Goal: Transaction & Acquisition: Book appointment/travel/reservation

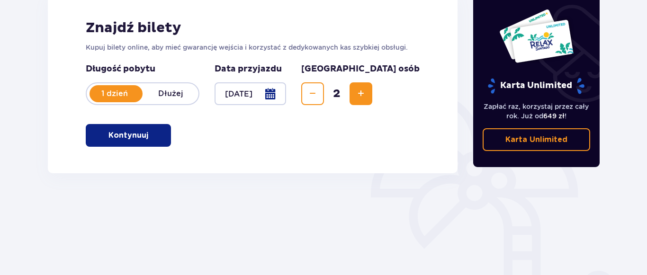
scroll to position [97, 0]
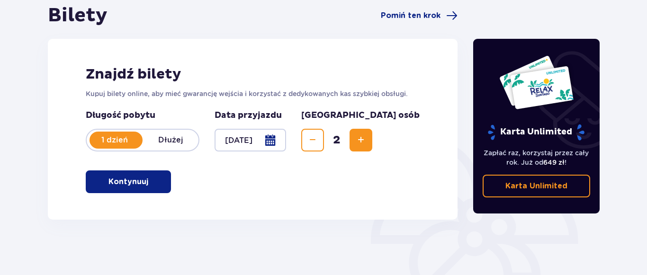
click at [147, 185] on span "button" at bounding box center [150, 181] width 11 height 11
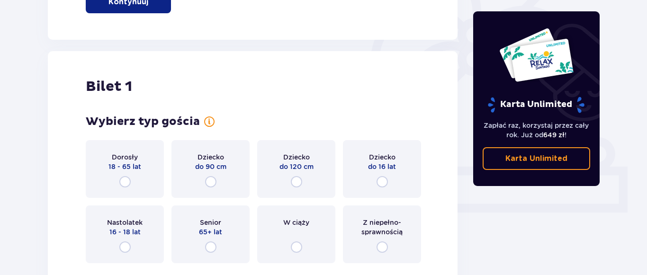
scroll to position [317, 0]
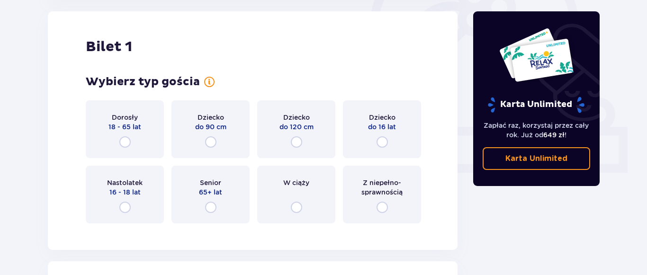
click at [126, 142] on input "radio" at bounding box center [124, 142] width 11 height 11
radio input "true"
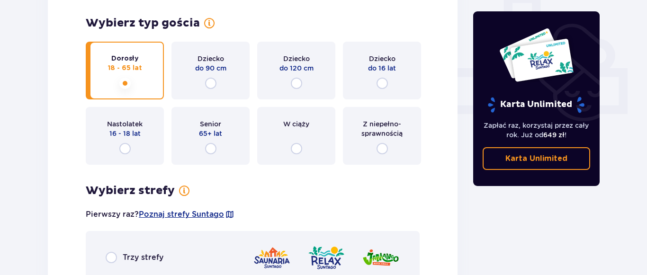
scroll to position [355, 0]
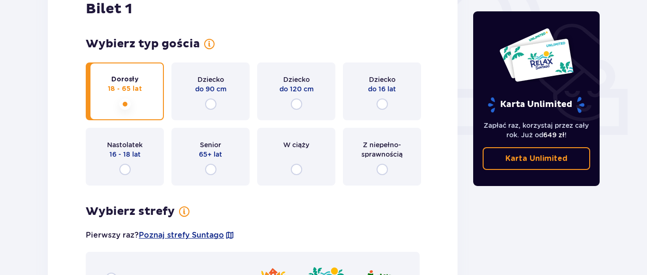
click at [127, 168] on input "radio" at bounding box center [124, 169] width 11 height 11
radio input "true"
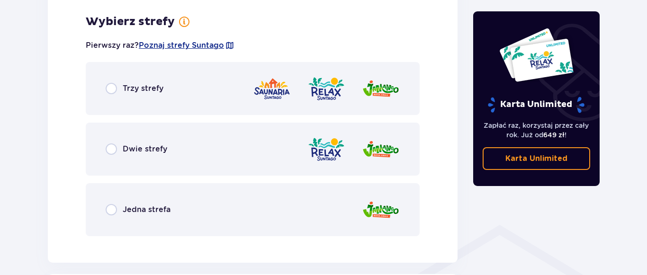
scroll to position [548, 0]
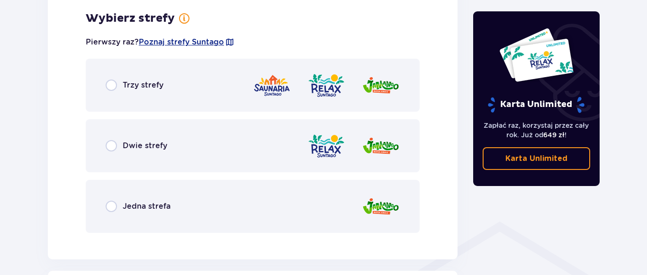
click at [113, 89] on input "radio" at bounding box center [111, 85] width 11 height 11
radio input "true"
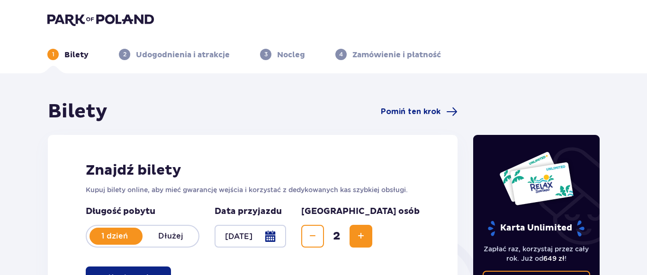
scroll to position [0, 0]
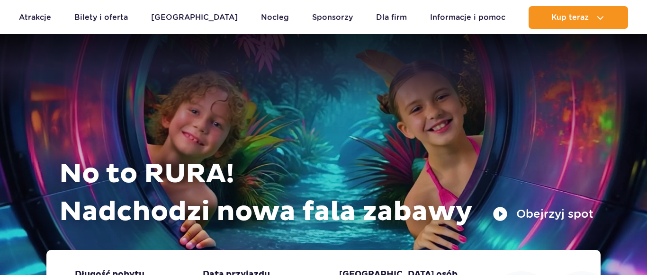
scroll to position [193, 0]
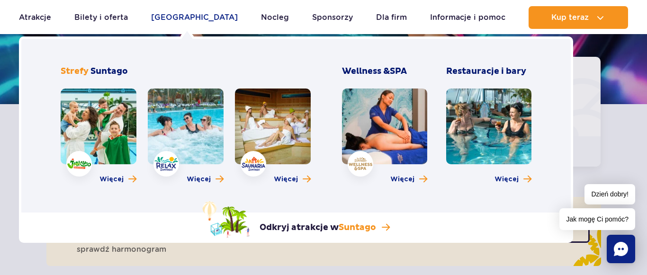
click at [203, 22] on link "[GEOGRAPHIC_DATA]" at bounding box center [194, 17] width 87 height 23
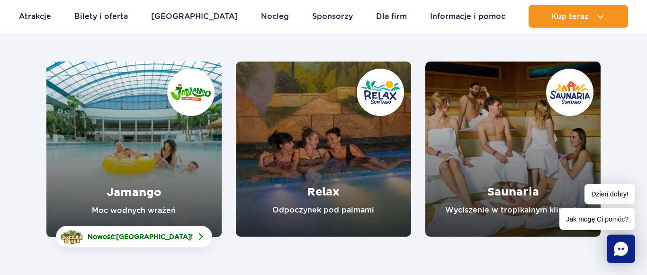
scroll to position [145, 0]
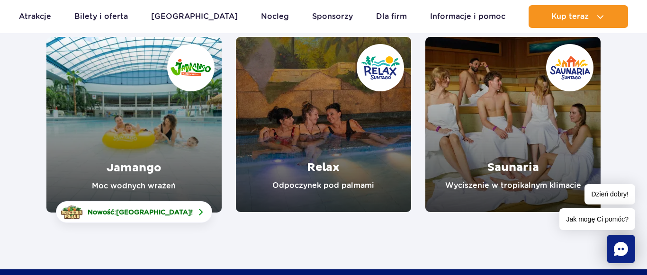
click at [371, 139] on link "Relax" at bounding box center [323, 124] width 175 height 175
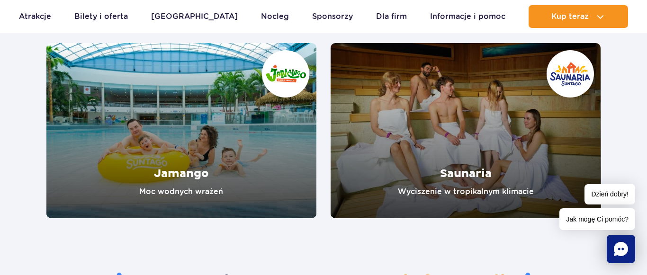
scroll to position [1595, 0]
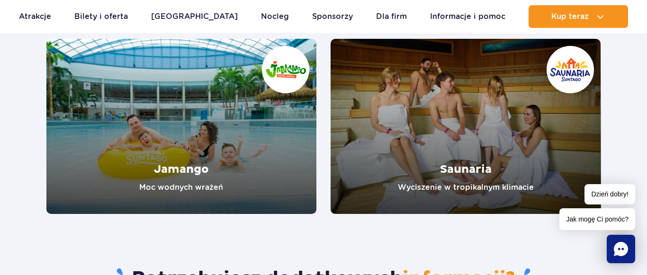
click at [256, 135] on link "Jamango" at bounding box center [181, 126] width 271 height 175
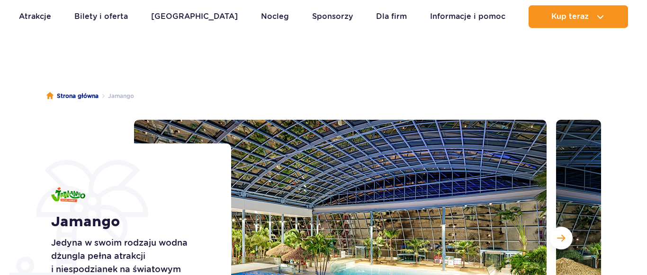
scroll to position [145, 0]
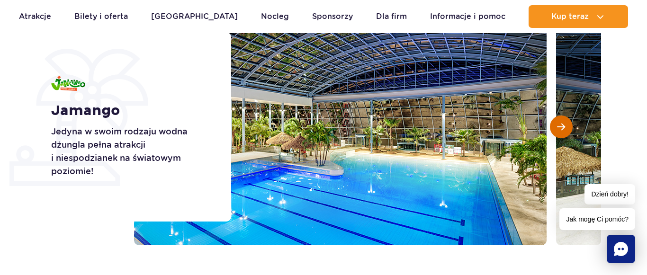
click at [565, 123] on span "Następny slajd" at bounding box center [561, 127] width 8 height 9
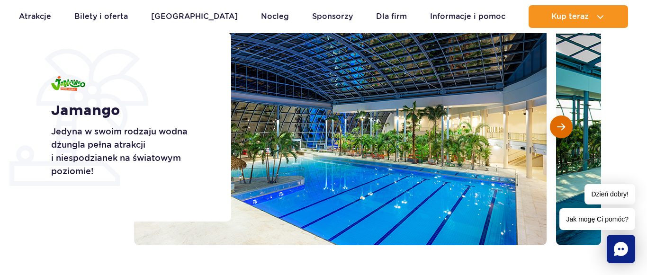
click at [565, 124] on span "Następny slajd" at bounding box center [561, 127] width 8 height 9
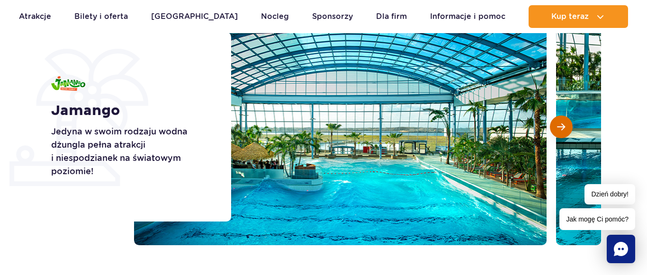
click at [565, 124] on span "Następny slajd" at bounding box center [561, 127] width 8 height 9
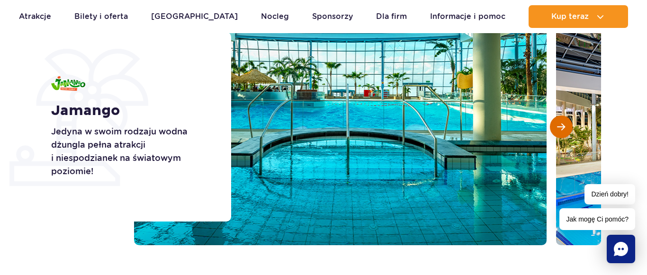
click at [565, 124] on span "Następny slajd" at bounding box center [561, 127] width 8 height 9
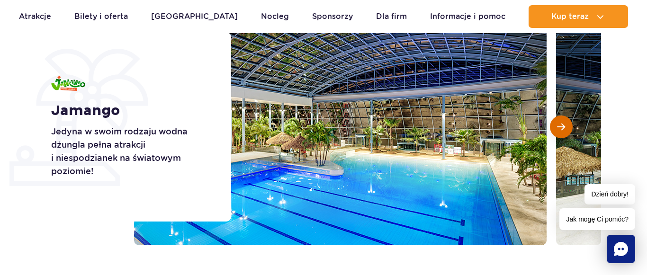
click at [563, 125] on span "Następny slajd" at bounding box center [561, 127] width 8 height 9
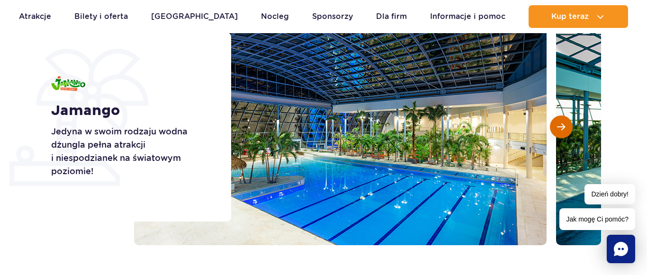
click at [563, 125] on span "Następny slajd" at bounding box center [561, 127] width 8 height 9
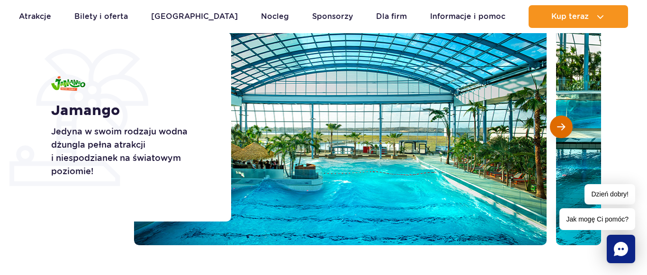
click at [561, 127] on span "Następny slajd" at bounding box center [561, 127] width 8 height 9
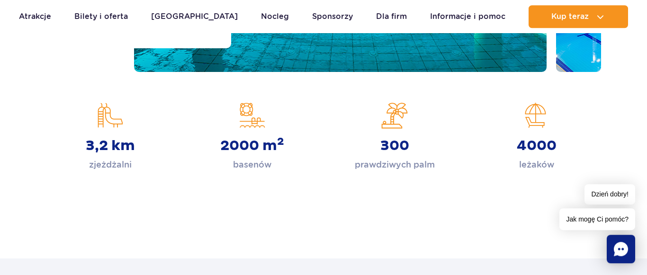
scroll to position [290, 0]
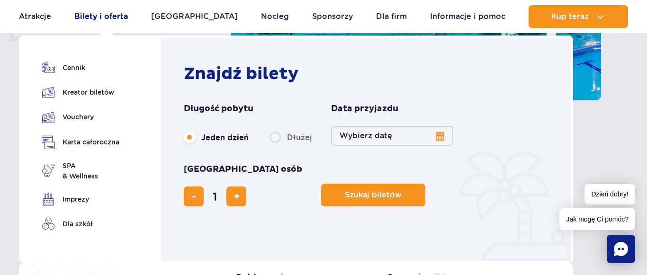
click at [91, 17] on link "Bilety i oferta" at bounding box center [101, 16] width 54 height 23
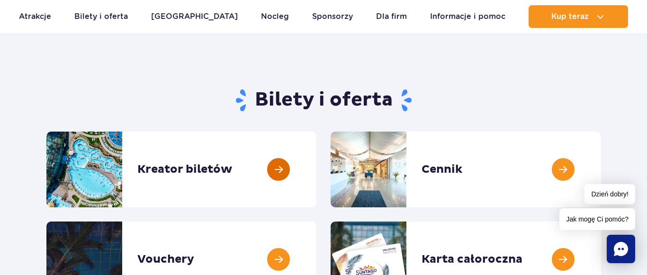
scroll to position [145, 0]
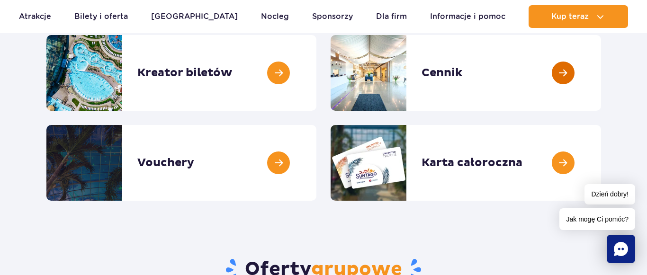
click at [601, 81] on link at bounding box center [601, 73] width 0 height 76
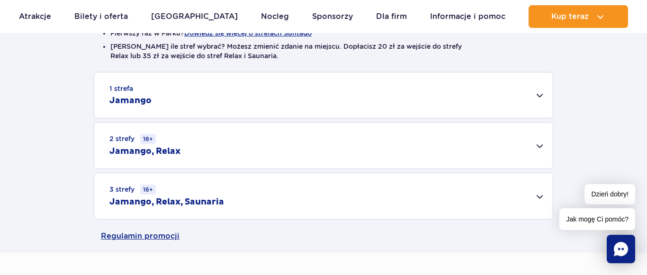
scroll to position [290, 0]
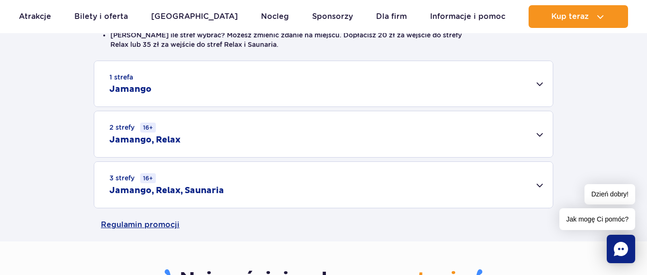
click at [535, 134] on div "2 strefy 16+ Jamango, Relax" at bounding box center [323, 134] width 459 height 46
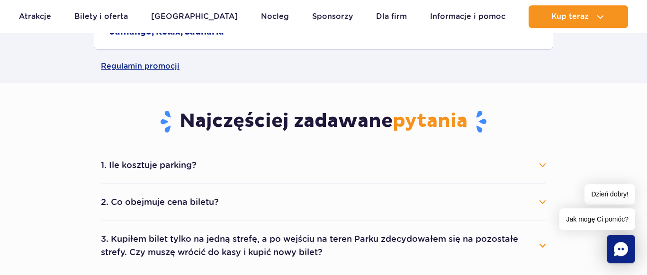
scroll to position [628, 0]
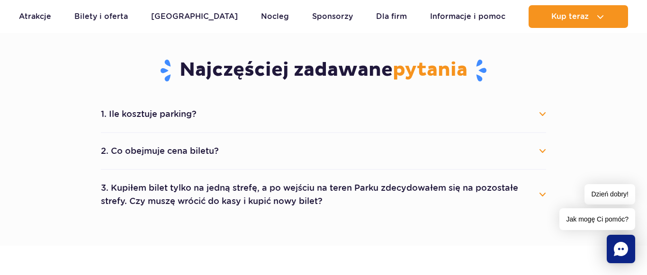
click at [546, 151] on button "2. Co obejmuje cena biletu?" at bounding box center [324, 151] width 446 height 21
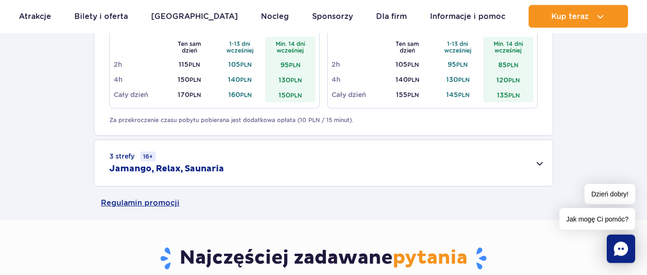
scroll to position [290, 0]
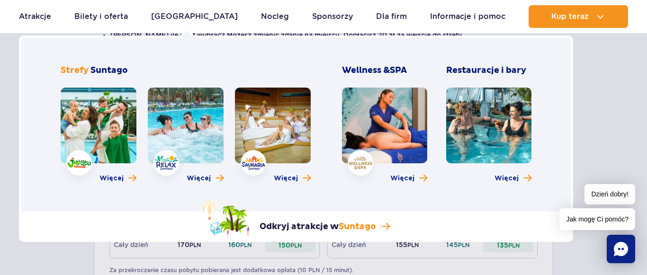
click at [390, 144] on link at bounding box center [384, 126] width 85 height 76
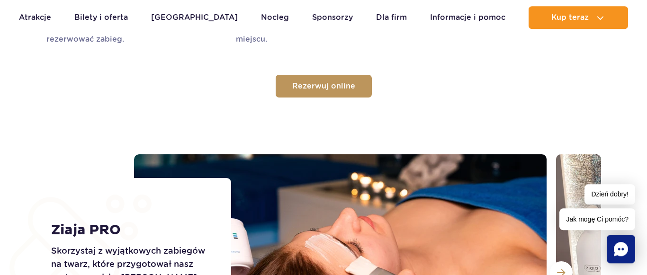
scroll to position [1015, 0]
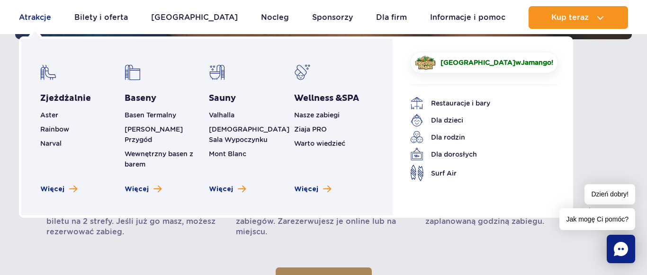
click at [37, 18] on link "Atrakcje" at bounding box center [35, 17] width 32 height 23
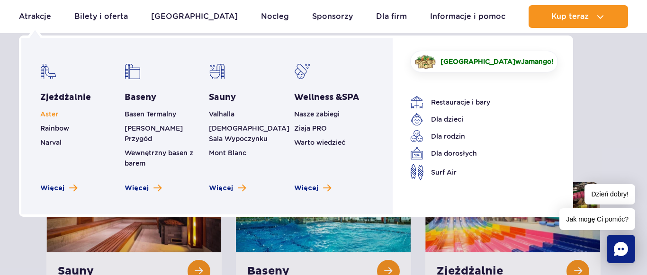
scroll to position [48, 0]
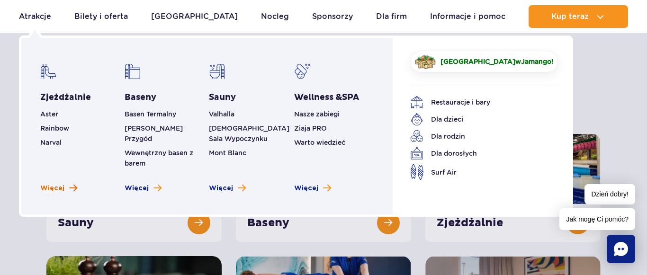
click at [64, 184] on link "Więcej" at bounding box center [58, 188] width 37 height 9
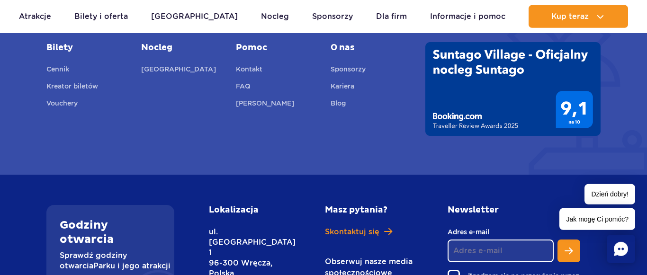
scroll to position [3908, 0]
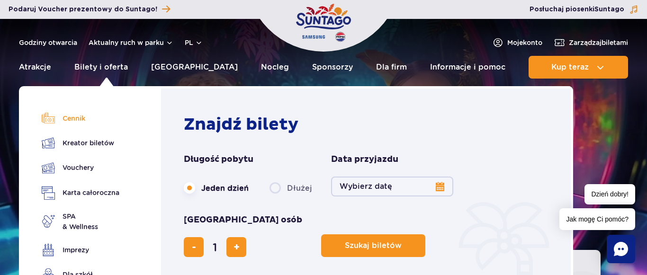
click at [64, 116] on link "Cennik" at bounding box center [81, 118] width 78 height 13
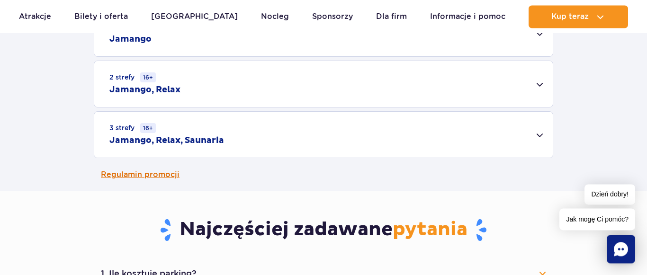
scroll to position [387, 0]
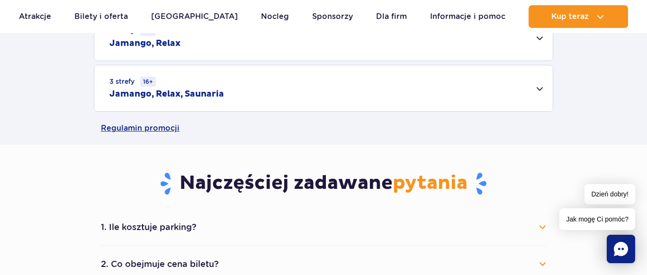
click at [530, 91] on div "3 strefy 16+ Jamango, Relax, Saunaria" at bounding box center [323, 88] width 459 height 46
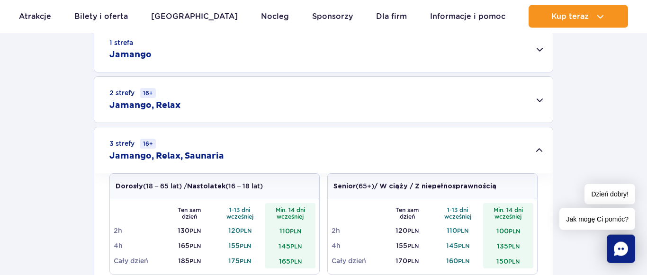
scroll to position [290, 0]
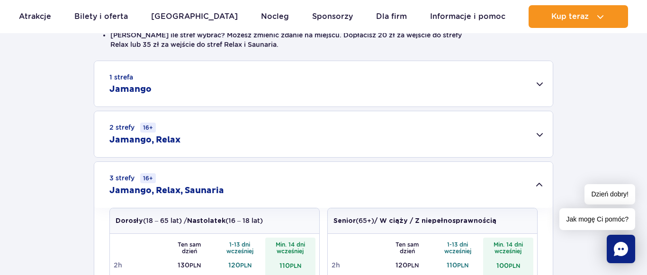
click at [544, 131] on div "2 strefy 16+ Jamango, Relax" at bounding box center [323, 134] width 459 height 46
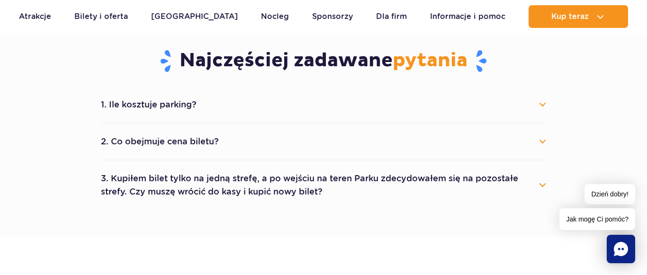
scroll to position [774, 0]
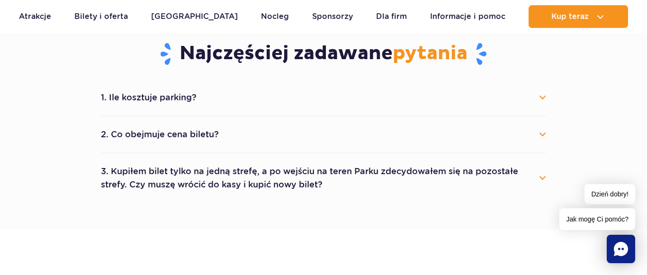
click at [534, 136] on button "2. Co obejmuje cena biletu?" at bounding box center [324, 134] width 446 height 21
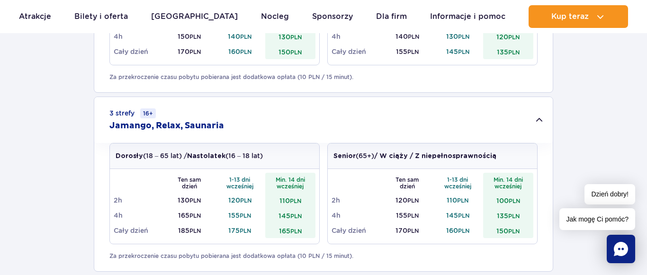
scroll to position [0, 0]
